Goal: Information Seeking & Learning: Learn about a topic

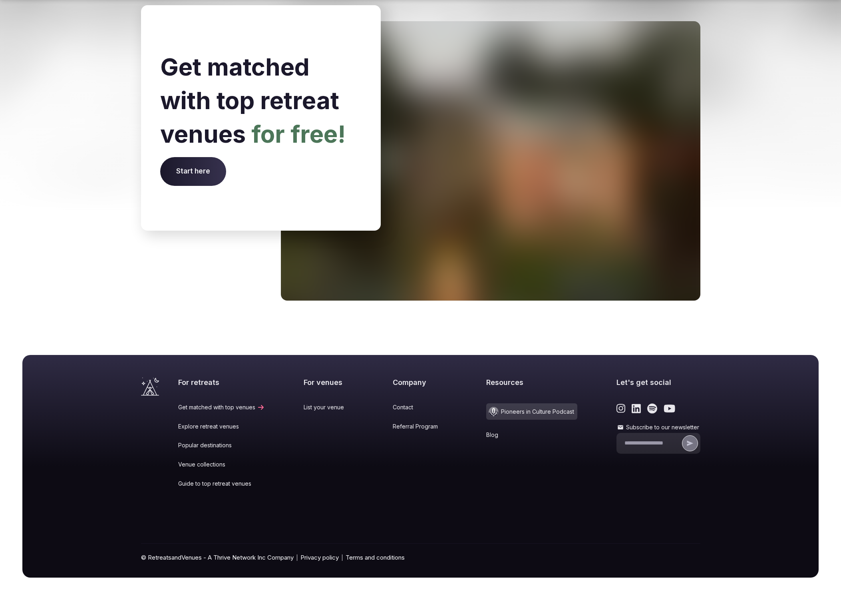
scroll to position [3080, 0]
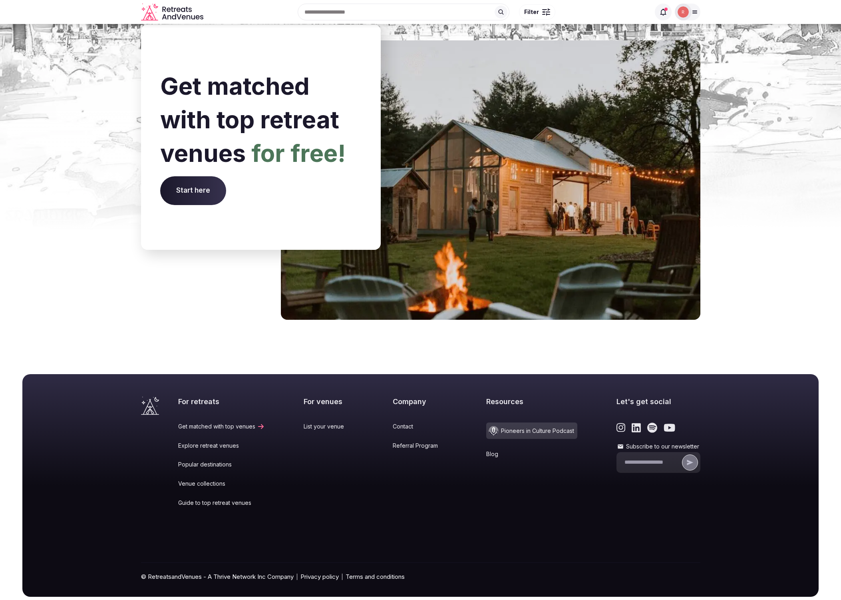
click at [204, 460] on link "Popular destinations" at bounding box center [221, 464] width 87 height 8
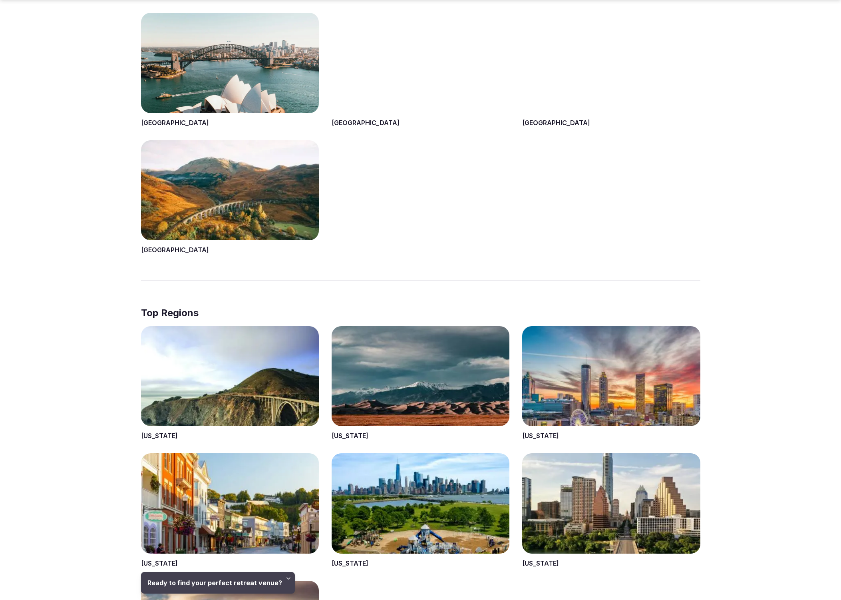
scroll to position [1852, 0]
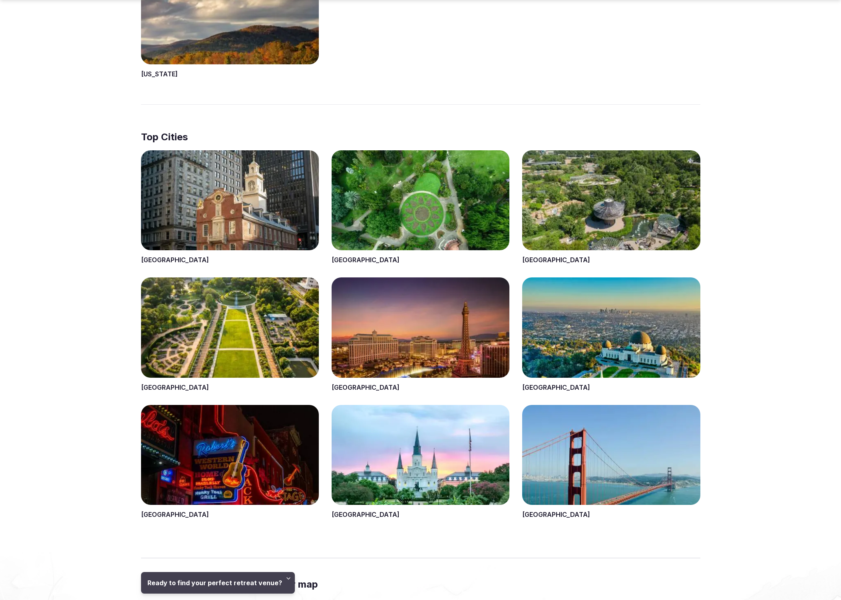
click at [223, 200] on span at bounding box center [230, 207] width 178 height 115
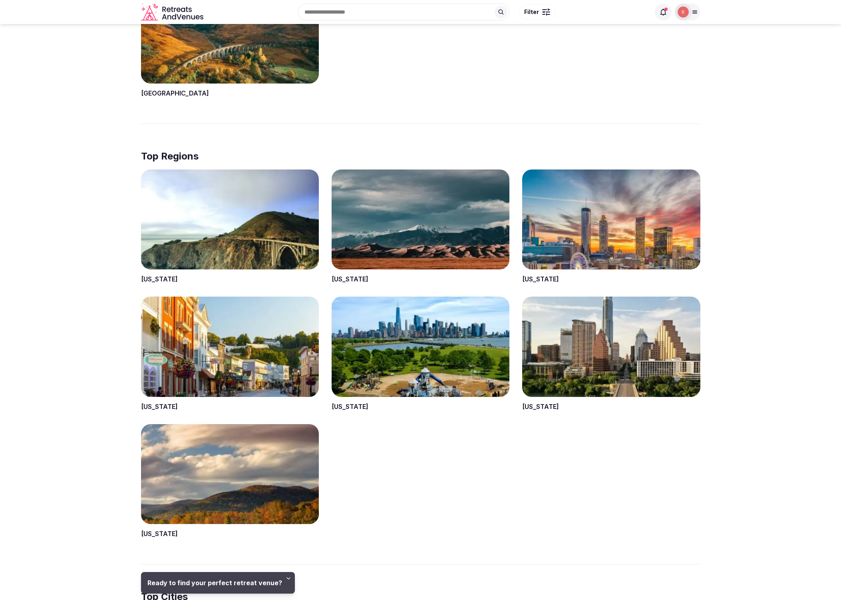
scroll to position [1386, 0]
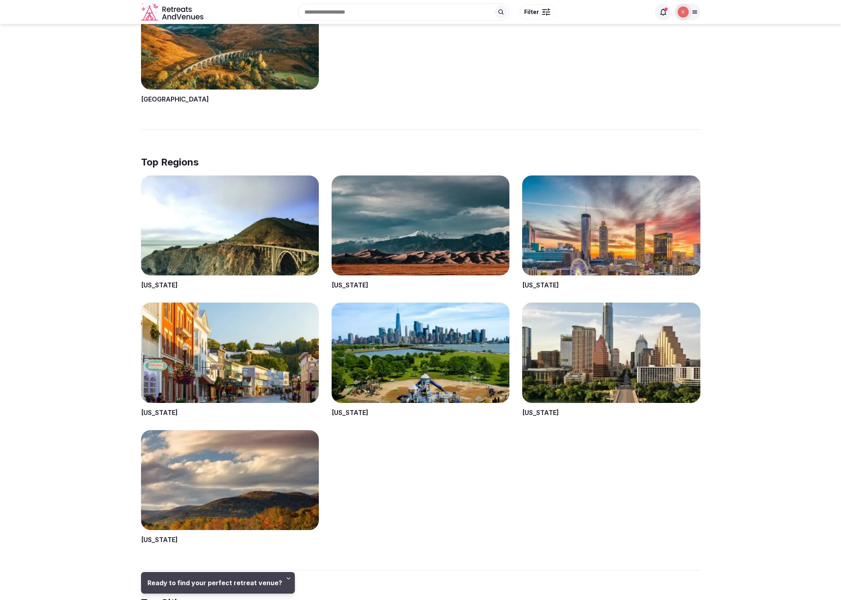
click at [227, 222] on span at bounding box center [230, 232] width 178 height 115
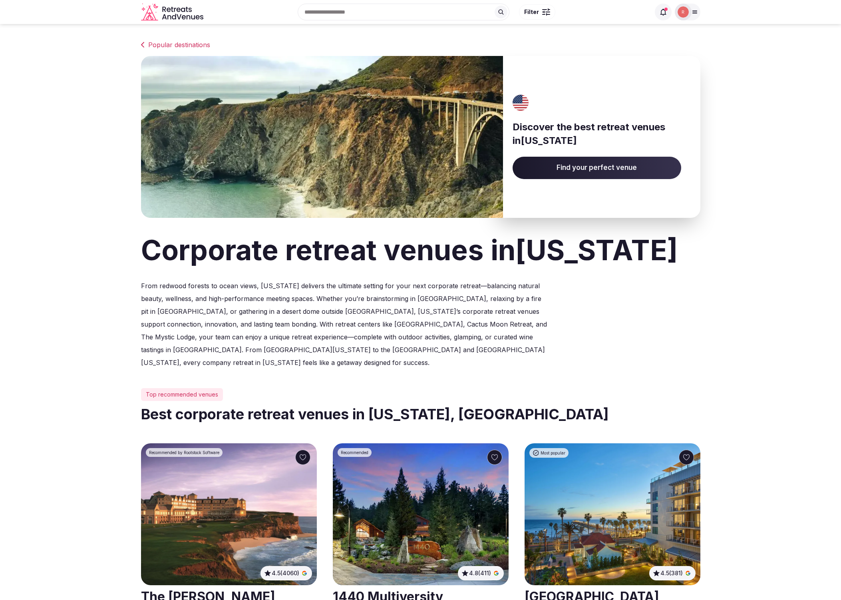
click at [548, 306] on p "From redwood forests to ocean views, California delivers the ultimate setting f…" at bounding box center [345, 324] width 409 height 90
